Goal: Answer question/provide support

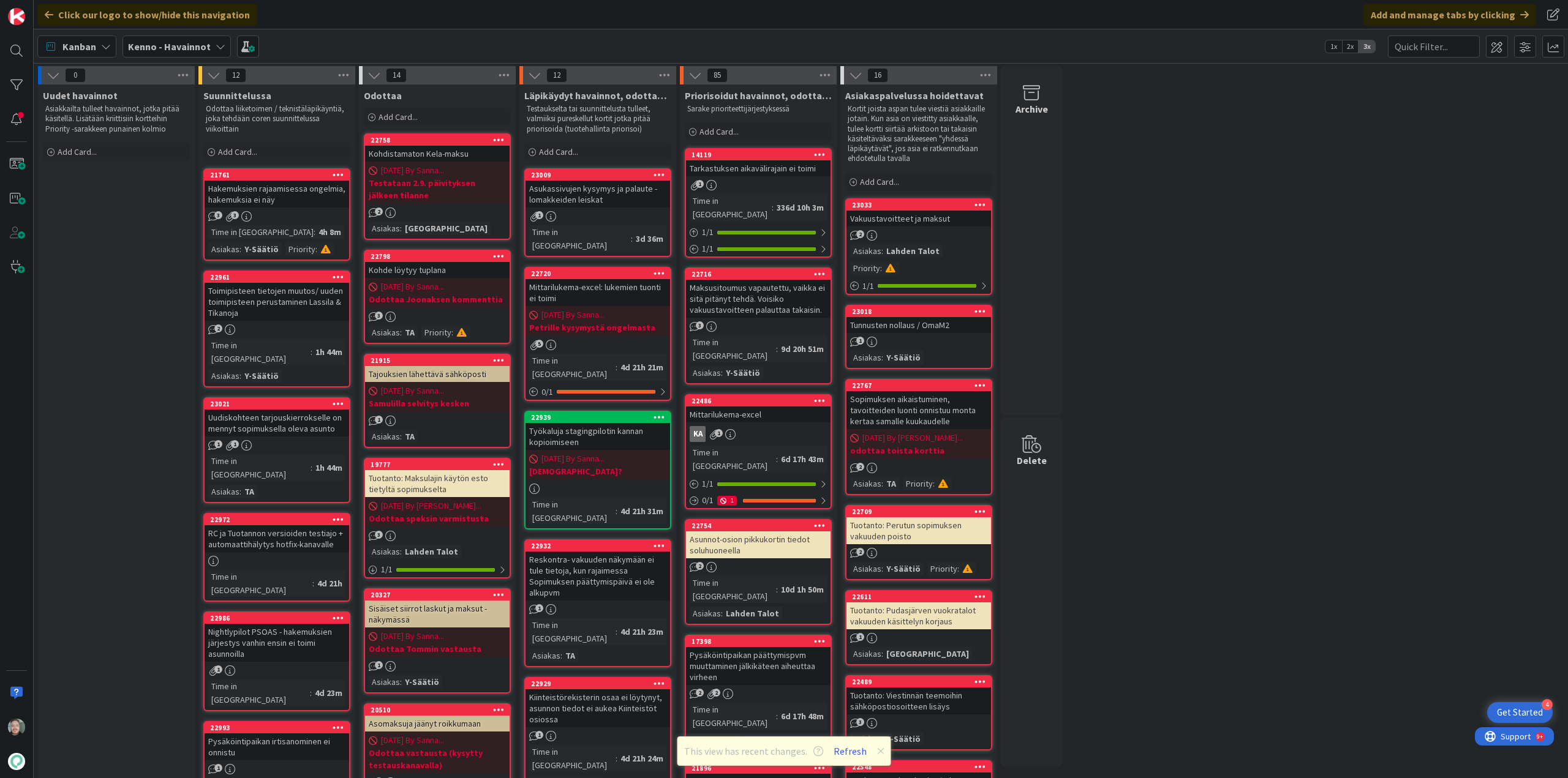
scroll to position [61, 0]
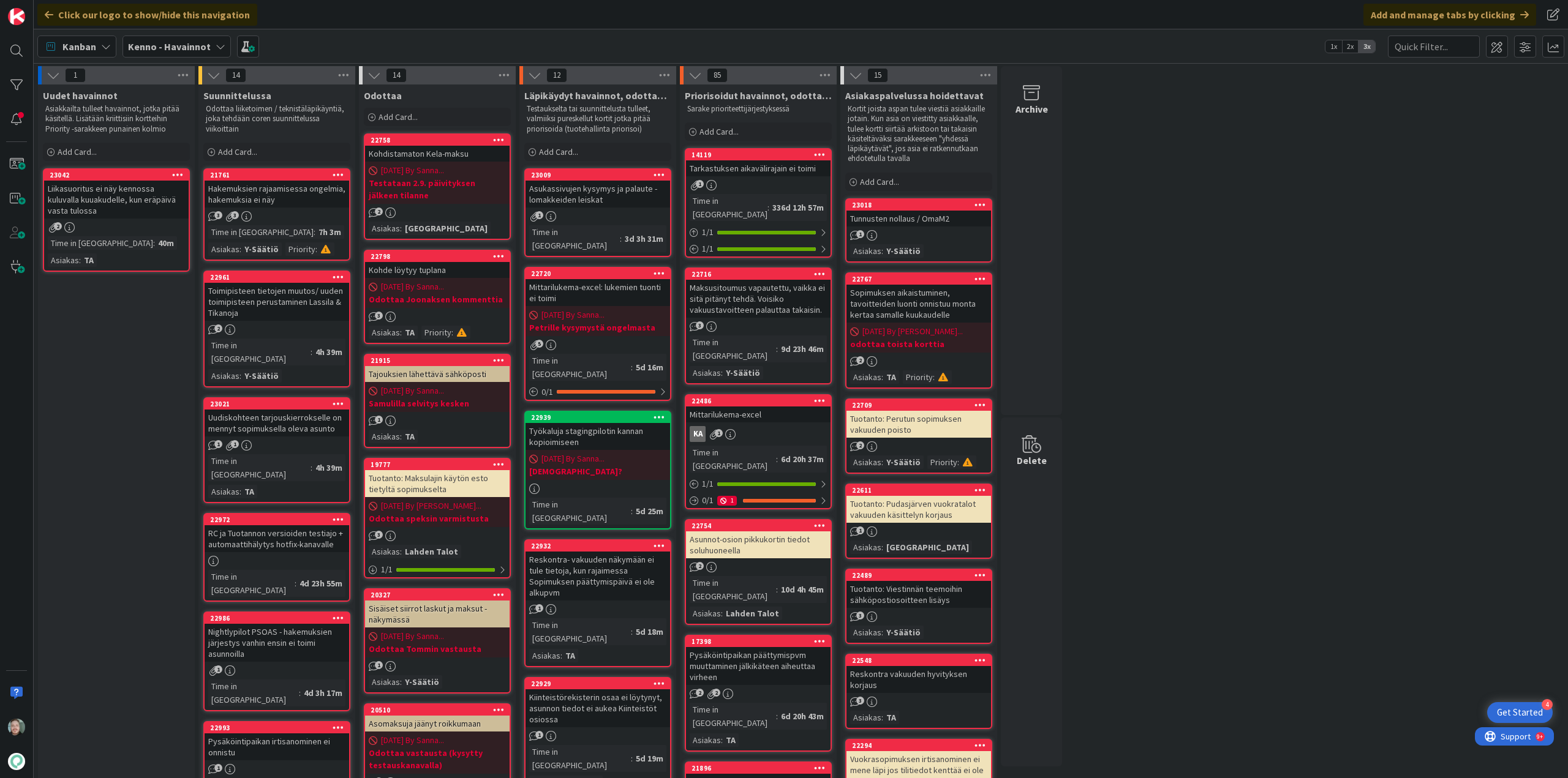
click at [96, 207] on div "Liikasuoritus ei näy kennossa kuluvalla kuuakudelle, kun eräpäivä vasta tulossa" at bounding box center [116, 199] width 144 height 38
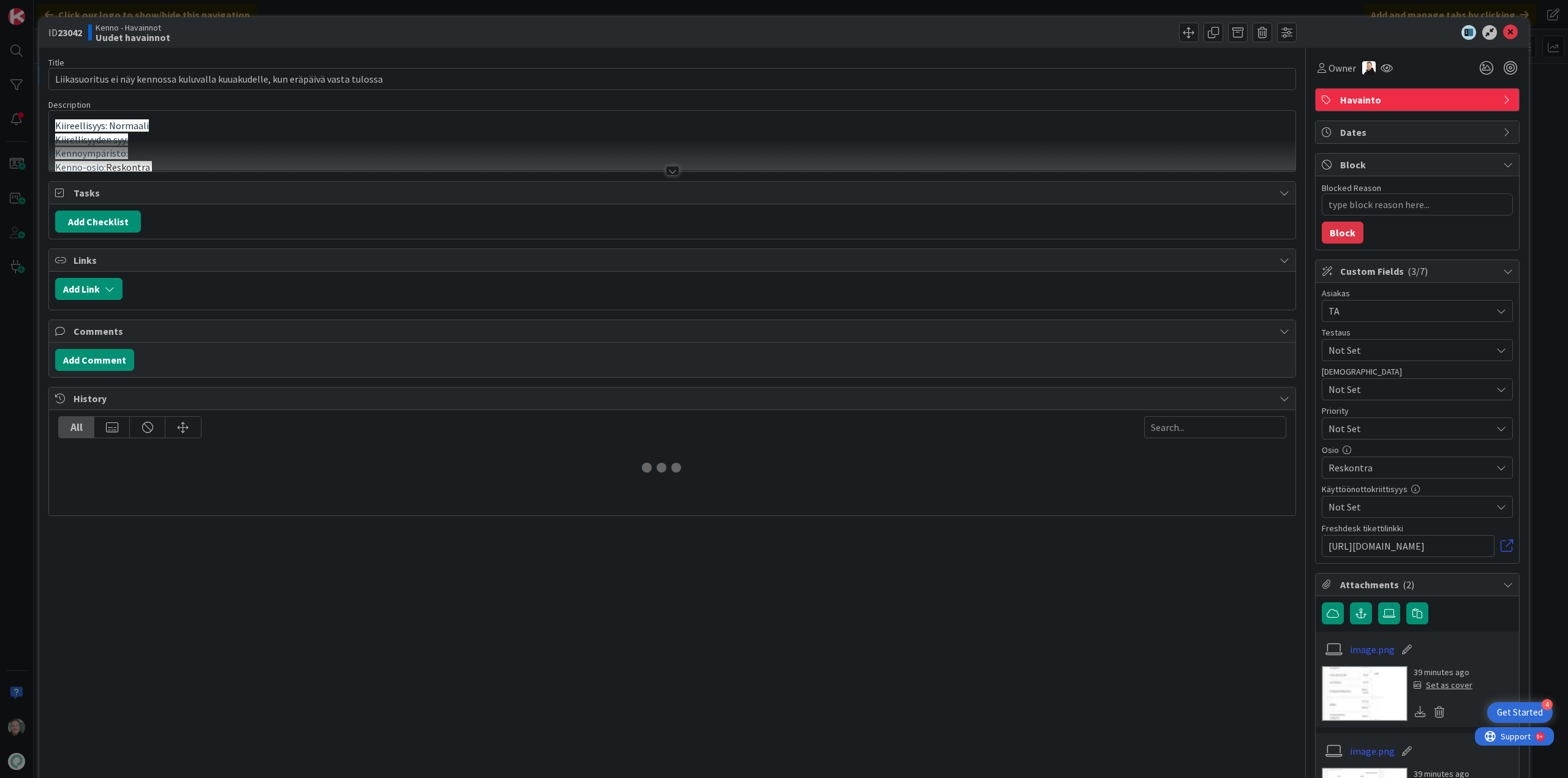
type textarea "x"
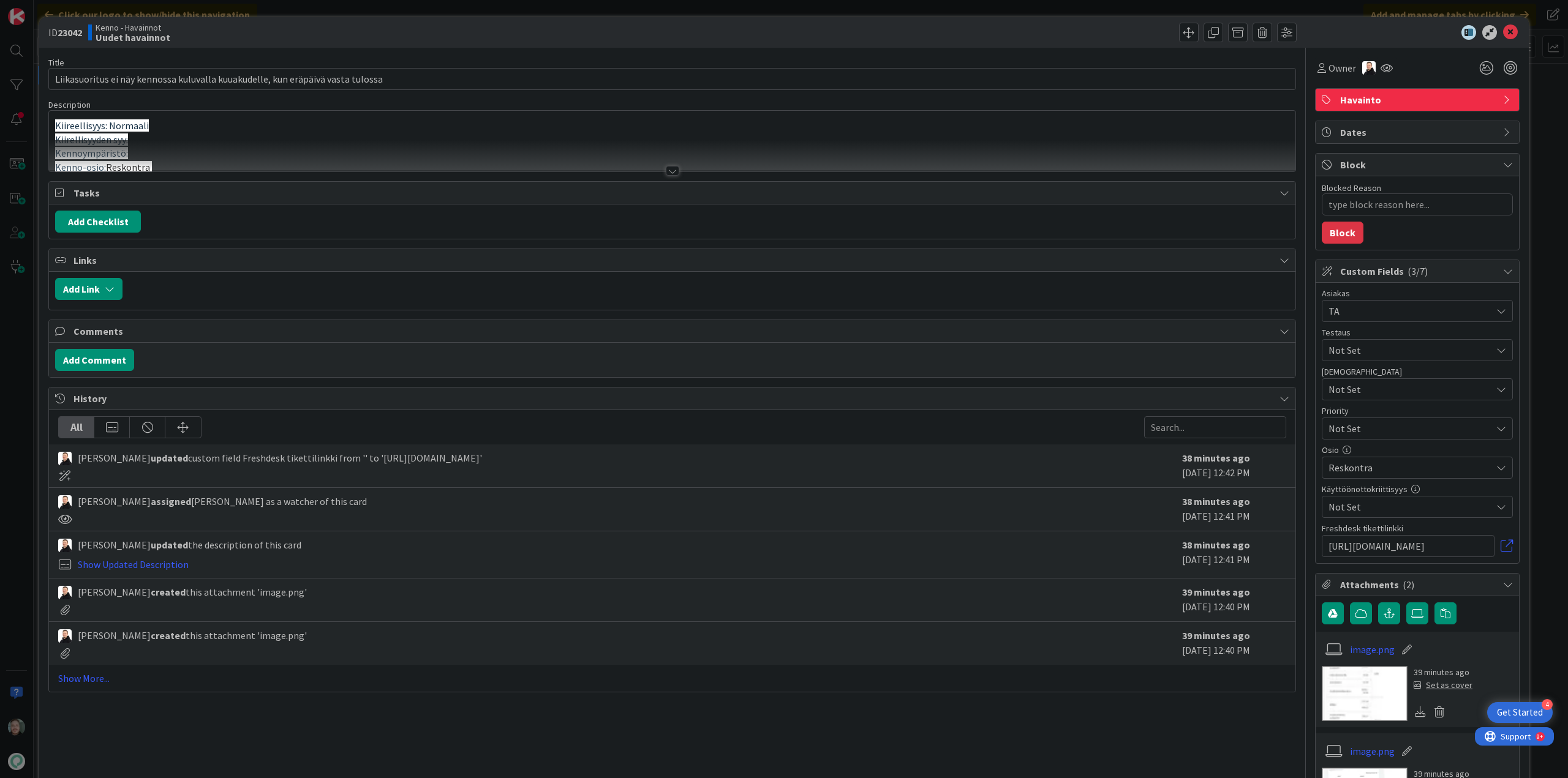
click at [666, 168] on div at bounding box center [673, 170] width 13 height 10
